Goal: Transaction & Acquisition: Download file/media

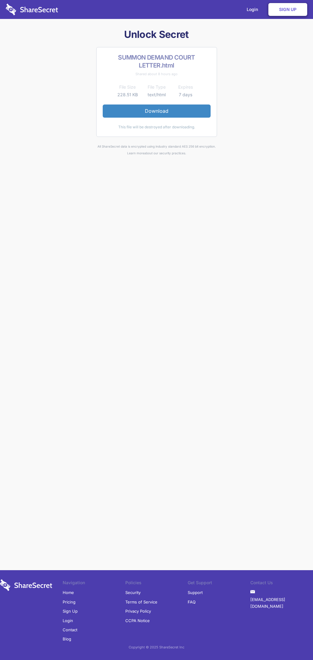
click at [156, 111] on link "Download" at bounding box center [157, 110] width 108 height 13
